Goal: Transaction & Acquisition: Purchase product/service

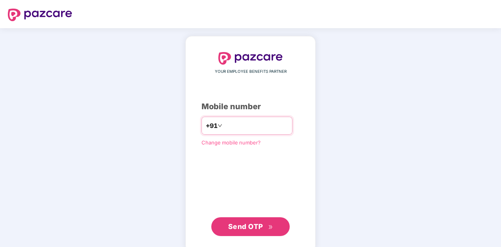
click at [267, 131] on input "number" at bounding box center [256, 126] width 64 height 13
type input "**********"
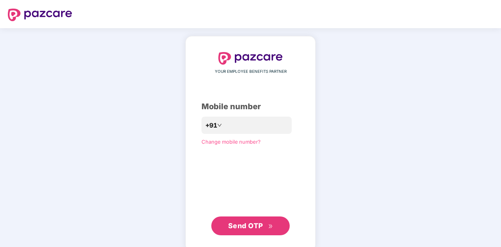
click at [244, 230] on span "Send OTP" at bounding box center [250, 226] width 45 height 11
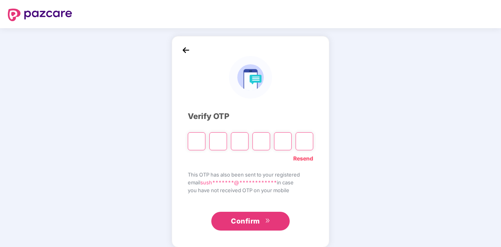
click at [195, 144] on input "Please enter verification code. Digit 1" at bounding box center [197, 141] width 18 height 18
type input "*"
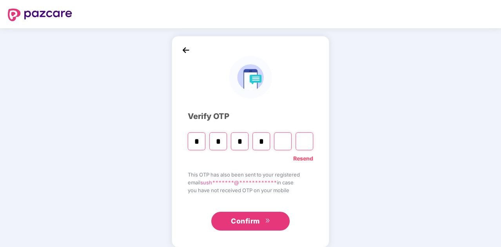
type input "*"
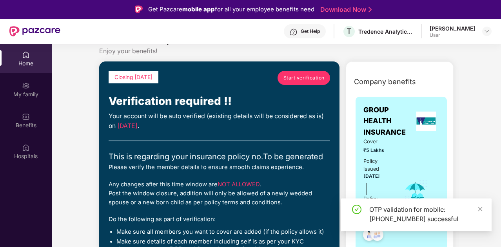
scroll to position [18, 0]
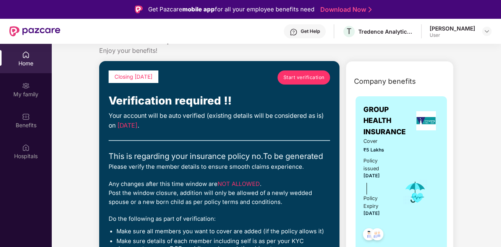
click at [312, 77] on span "Start verification" at bounding box center [303, 77] width 41 height 7
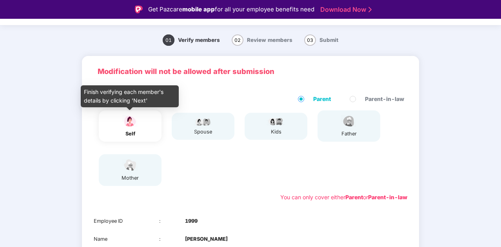
click at [123, 127] on img at bounding box center [130, 121] width 20 height 14
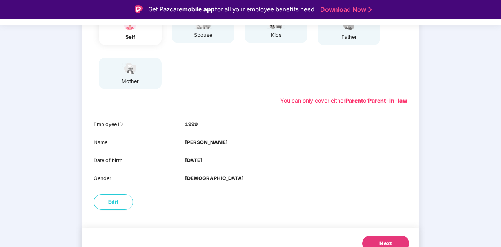
scroll to position [127, 0]
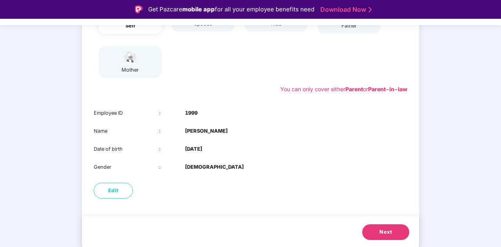
click at [399, 229] on button "Next" at bounding box center [385, 233] width 47 height 16
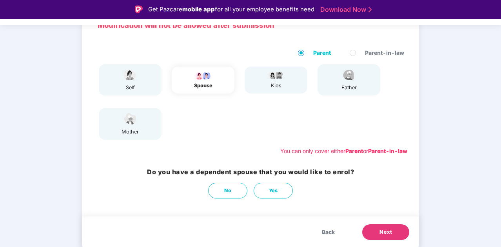
scroll to position [65, 0]
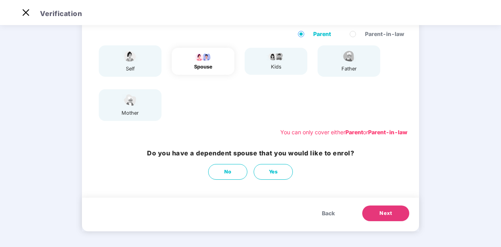
click at [397, 217] on button "Next" at bounding box center [385, 214] width 47 height 16
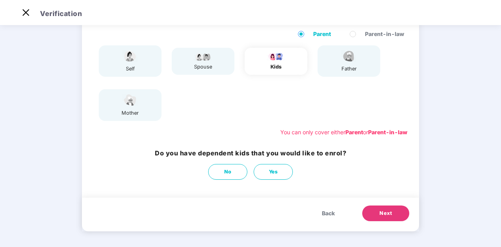
click at [397, 217] on button "Next" at bounding box center [385, 214] width 47 height 16
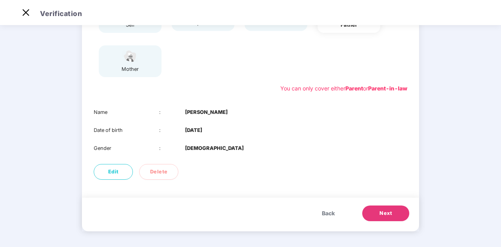
click at [397, 217] on button "Next" at bounding box center [385, 214] width 47 height 16
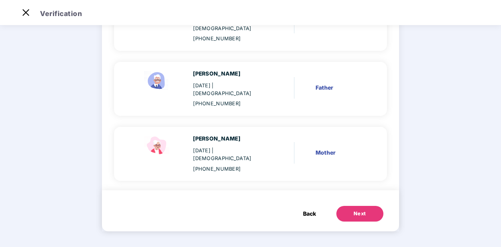
scroll to position [83, 0]
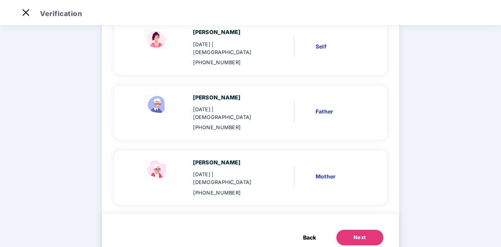
click at [362, 234] on div "Next" at bounding box center [360, 238] width 13 height 8
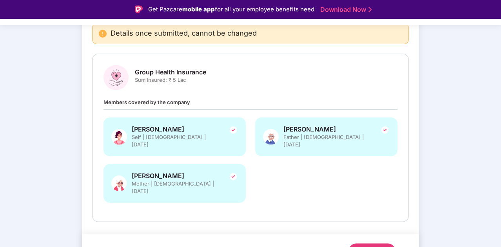
scroll to position [85, 0]
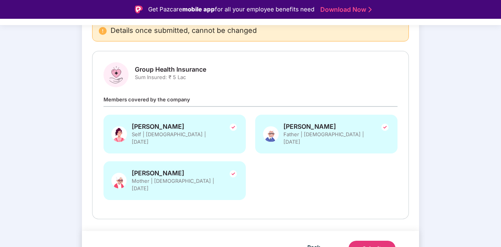
click at [380, 245] on div "Submit" at bounding box center [372, 249] width 19 height 8
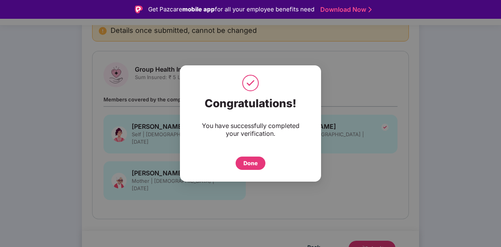
click at [252, 165] on div "Done" at bounding box center [250, 163] width 14 height 9
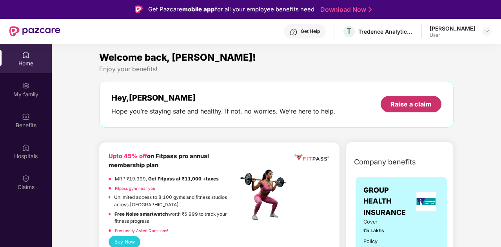
click at [416, 102] on div "Raise a claim" at bounding box center [410, 104] width 41 height 9
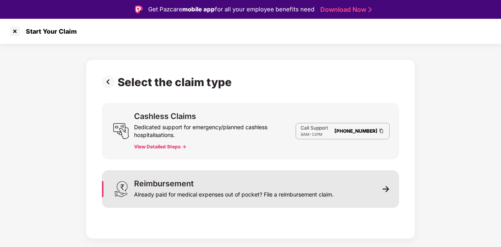
click at [183, 193] on div "Already paid for medical expenses out of pocket? File a reimbursement claim." at bounding box center [233, 193] width 199 height 11
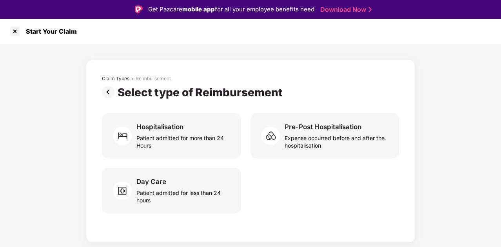
click at [105, 91] on img at bounding box center [110, 92] width 16 height 13
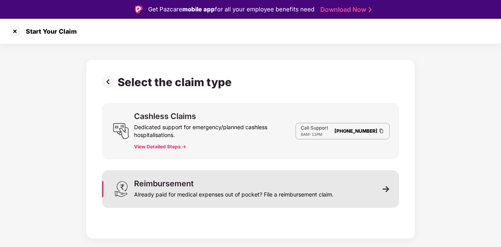
click at [343, 186] on div "Reimbursement Already paid for medical expenses out of pocket? File a reimburse…" at bounding box center [250, 189] width 297 height 38
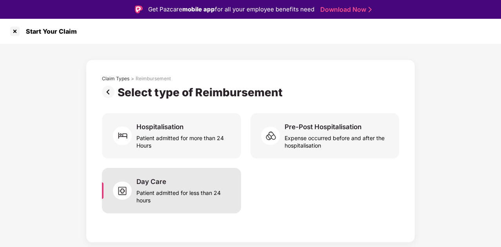
click at [195, 192] on div "Patient admitted for less than 24 hours" at bounding box center [183, 195] width 95 height 18
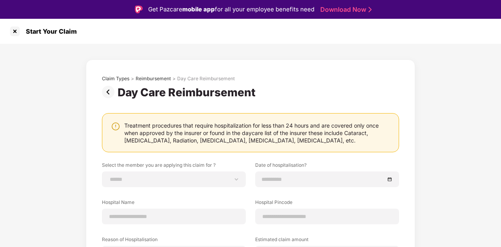
click at [105, 97] on img at bounding box center [110, 92] width 16 height 13
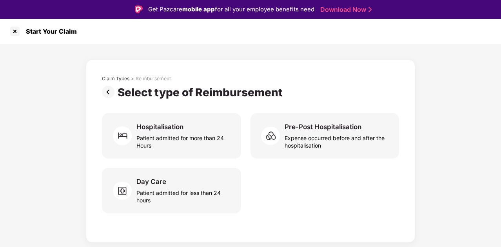
click at [105, 97] on img at bounding box center [110, 92] width 16 height 13
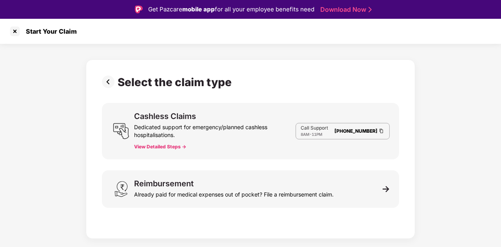
click at [109, 80] on img at bounding box center [110, 82] width 16 height 13
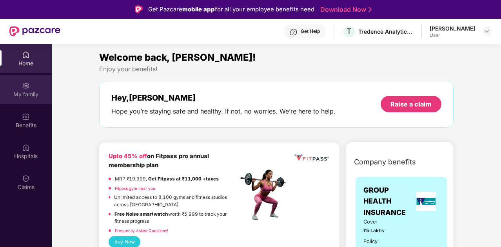
click at [38, 84] on div "My family" at bounding box center [26, 89] width 52 height 29
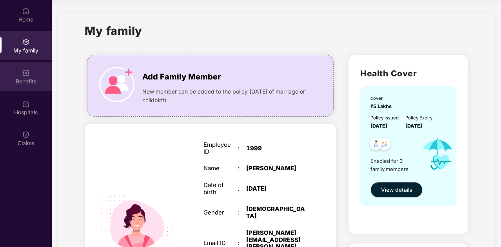
click at [30, 78] on div "Benefits" at bounding box center [26, 82] width 52 height 8
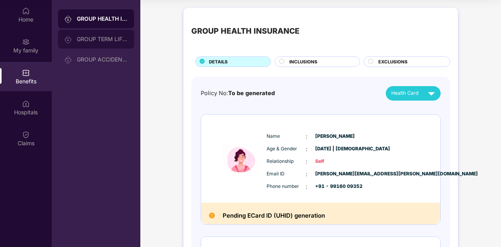
click at [91, 44] on div "GROUP TERM LIFE INSURANCE" at bounding box center [96, 39] width 76 height 19
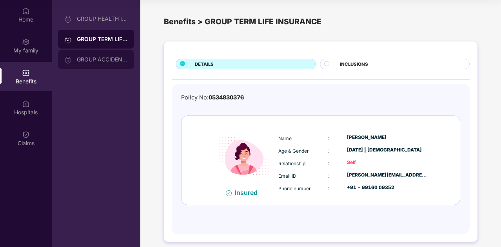
click at [95, 59] on div "GROUP ACCIDENTAL INSURANCE" at bounding box center [102, 59] width 51 height 6
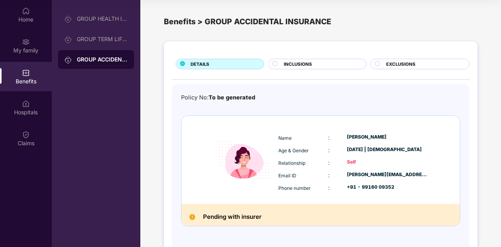
click at [332, 65] on div "INCLUSIONS" at bounding box center [321, 65] width 82 height 8
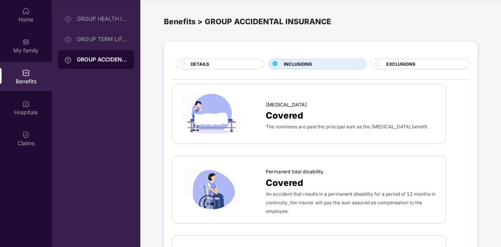
click at [411, 61] on span "EXCLUSIONS" at bounding box center [400, 64] width 29 height 7
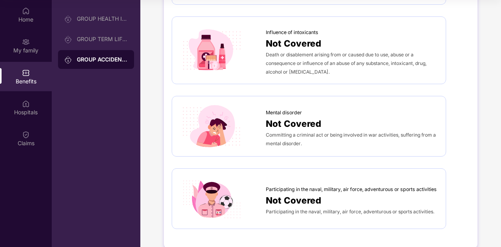
scroll to position [440, 0]
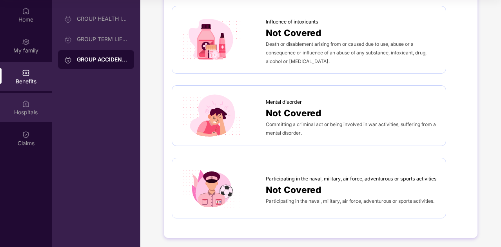
click at [25, 108] on div "Hospitals" at bounding box center [26, 107] width 52 height 29
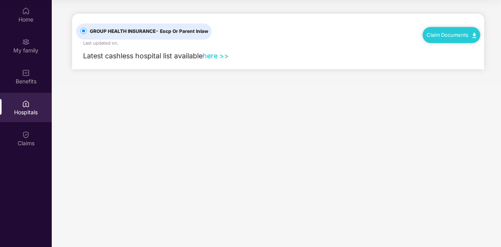
click at [221, 53] on link "here >>" at bounding box center [216, 56] width 26 height 8
click at [30, 136] on div "Claims" at bounding box center [26, 138] width 52 height 29
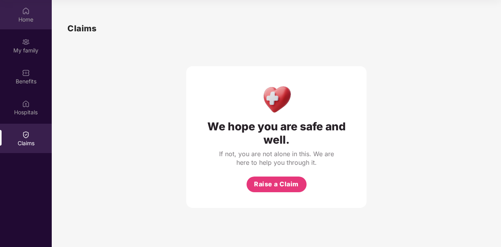
click at [30, 29] on div "Home" at bounding box center [26, 14] width 52 height 29
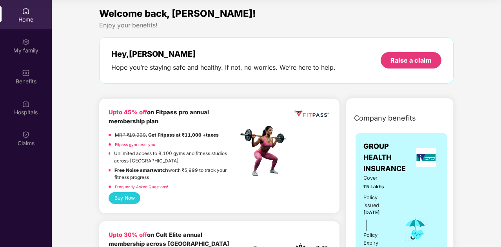
click at [133, 195] on button "Buy Now" at bounding box center [125, 197] width 32 height 11
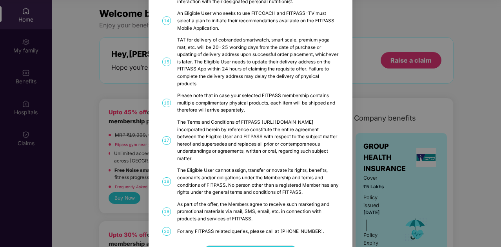
scroll to position [409, 0]
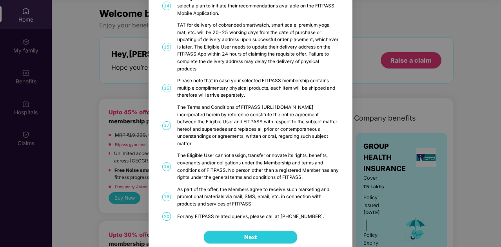
click at [261, 232] on button "Next" at bounding box center [250, 237] width 94 height 13
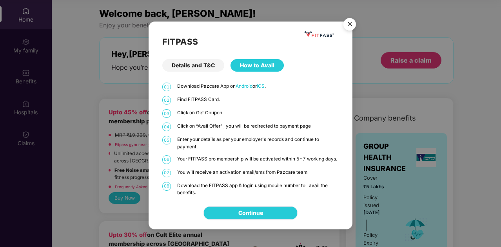
click at [257, 210] on link "Continue" at bounding box center [250, 213] width 25 height 9
click at [354, 27] on img "Close" at bounding box center [350, 26] width 22 height 22
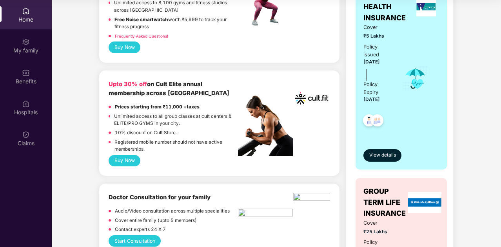
scroll to position [151, 0]
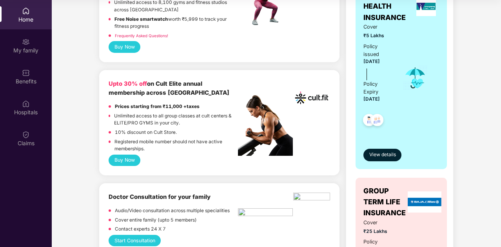
click at [127, 161] on button "Buy Now" at bounding box center [125, 160] width 32 height 11
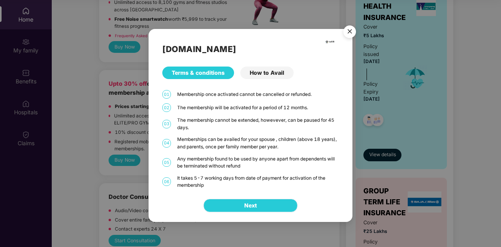
click at [256, 203] on span "Next" at bounding box center [250, 205] width 13 height 9
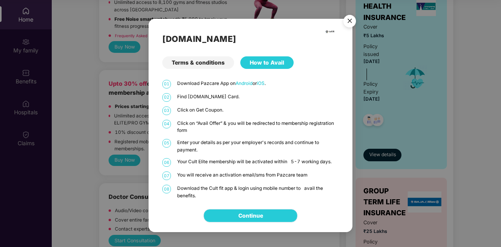
click at [255, 218] on link "Continue" at bounding box center [250, 216] width 25 height 9
click at [349, 22] on img "Close" at bounding box center [350, 22] width 22 height 22
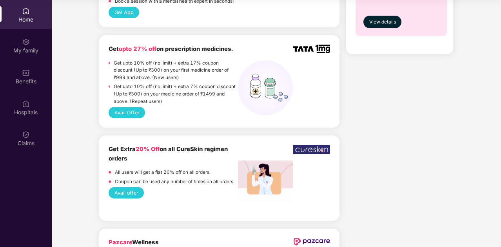
scroll to position [676, 0]
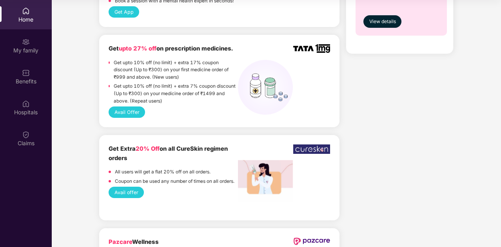
click at [176, 107] on div "Avail Offer" at bounding box center [219, 112] width 221 height 11
click at [133, 109] on button "Avail Offer" at bounding box center [127, 112] width 36 height 11
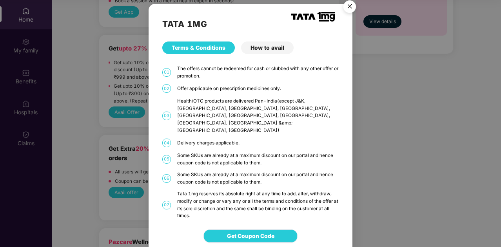
click at [266, 232] on span "Get Coupon Code" at bounding box center [250, 236] width 47 height 9
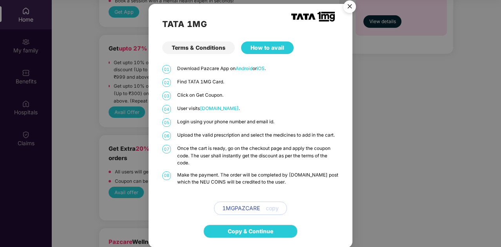
click at [351, 7] on img "Close" at bounding box center [350, 8] width 22 height 22
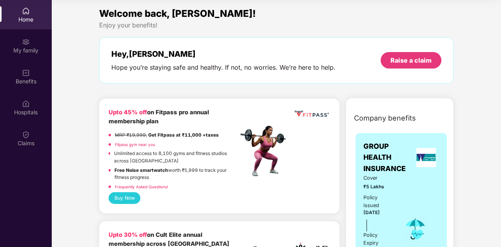
scroll to position [0, 0]
